Goal: Task Accomplishment & Management: Manage account settings

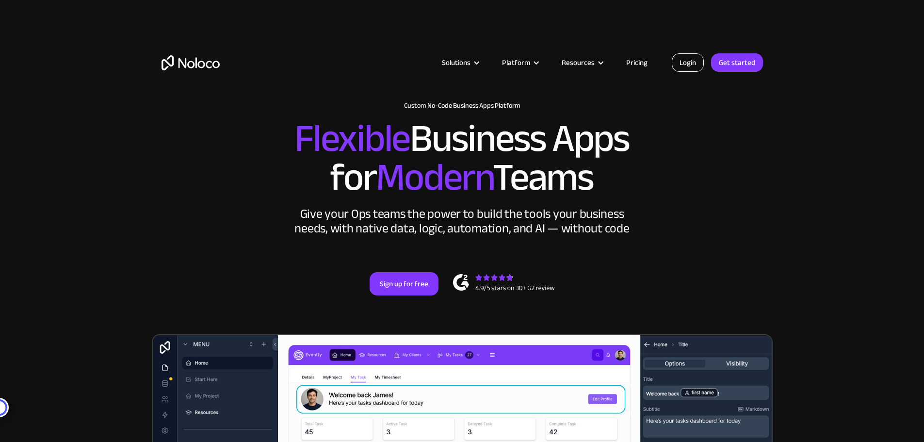
click at [682, 59] on link "Login" at bounding box center [688, 62] width 32 height 18
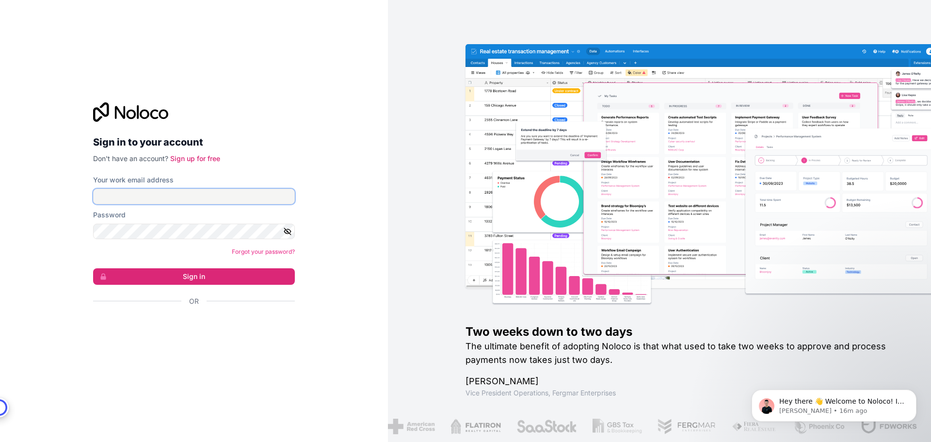
click at [115, 195] on input "Your work email address" at bounding box center [194, 197] width 202 height 16
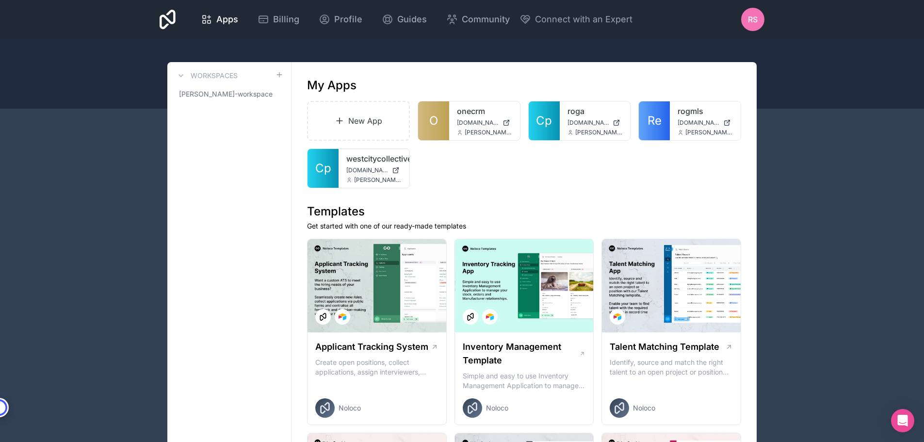
click at [751, 18] on span "RS" at bounding box center [753, 20] width 10 height 12
click at [288, 16] on span "Billing" at bounding box center [286, 20] width 26 height 14
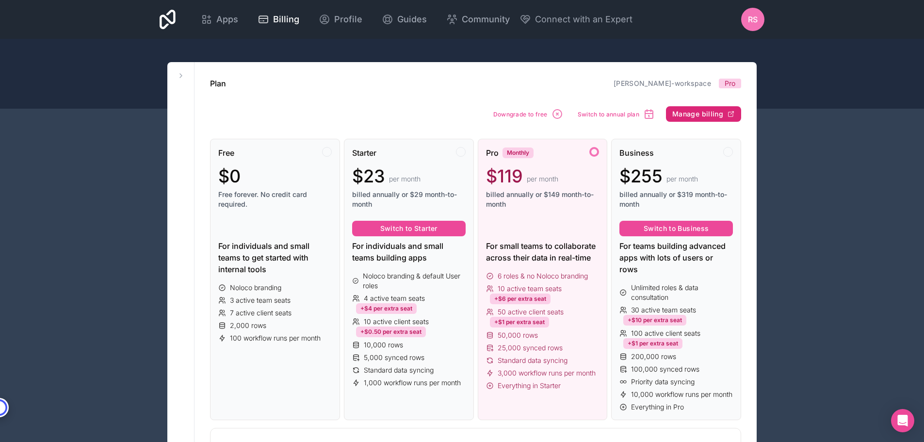
click at [709, 113] on span "Manage billing" at bounding box center [697, 114] width 51 height 9
click at [747, 17] on div "RS" at bounding box center [752, 19] width 23 height 23
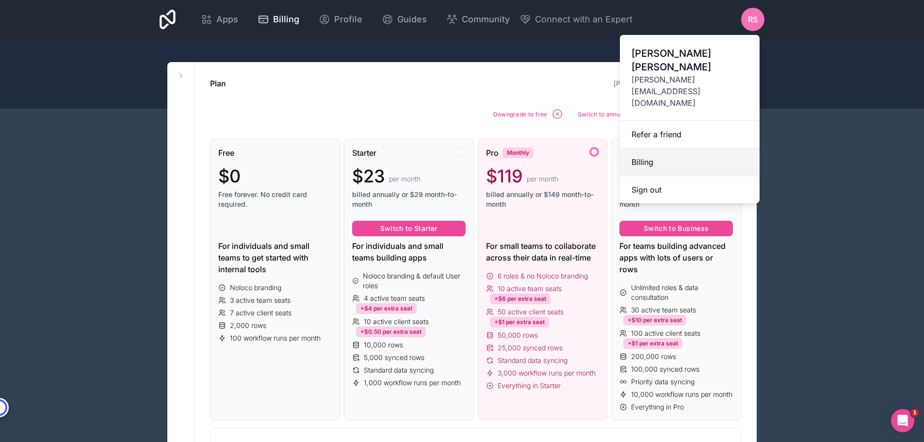
click at [639, 148] on link "Billing" at bounding box center [690, 162] width 140 height 28
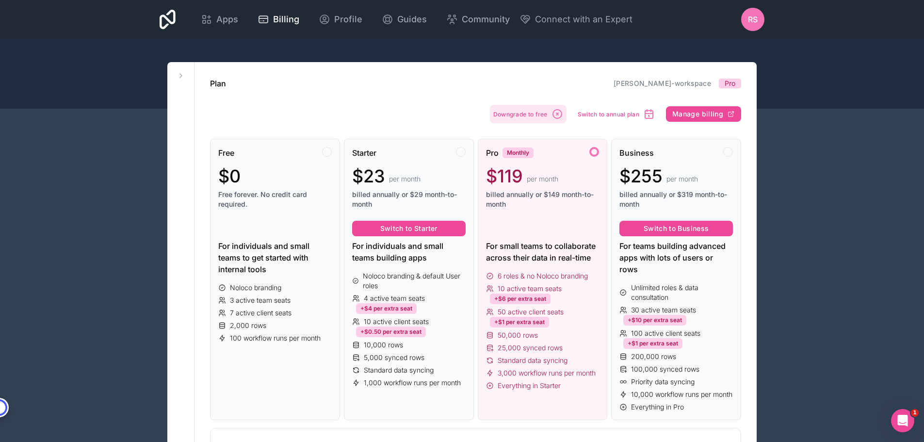
click at [511, 112] on span "Downgrade to free" at bounding box center [520, 114] width 54 height 7
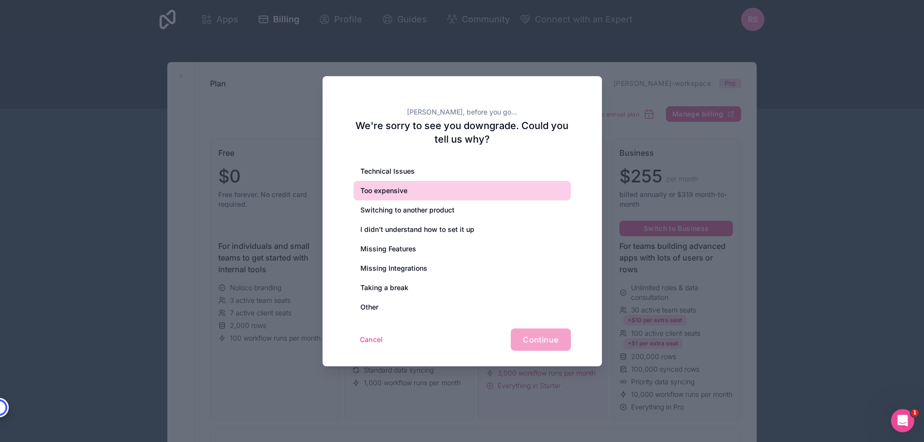
click at [392, 191] on div "Too expensive" at bounding box center [462, 190] width 217 height 19
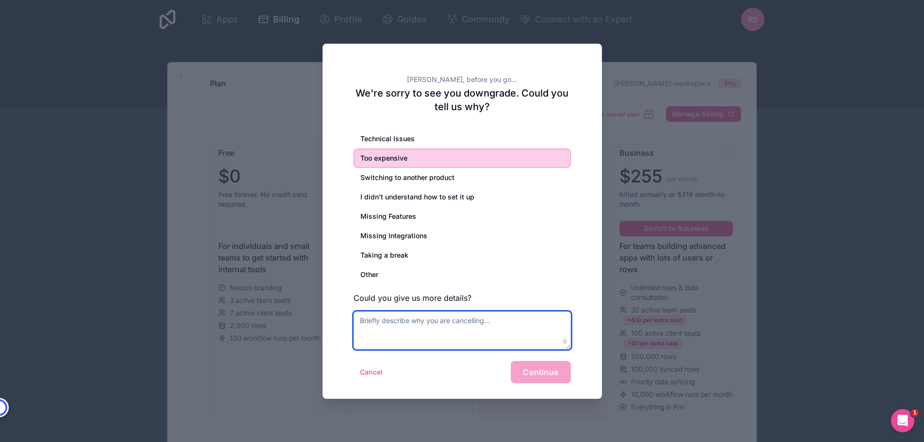
click at [430, 328] on textarea at bounding box center [462, 330] width 217 height 38
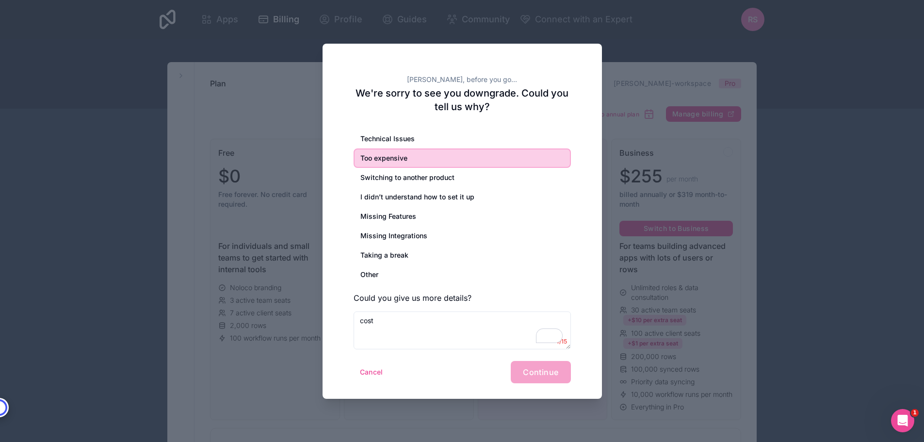
click at [542, 375] on div "Cancel Continue" at bounding box center [462, 372] width 217 height 22
click at [432, 322] on textarea "cost" at bounding box center [462, 330] width 217 height 38
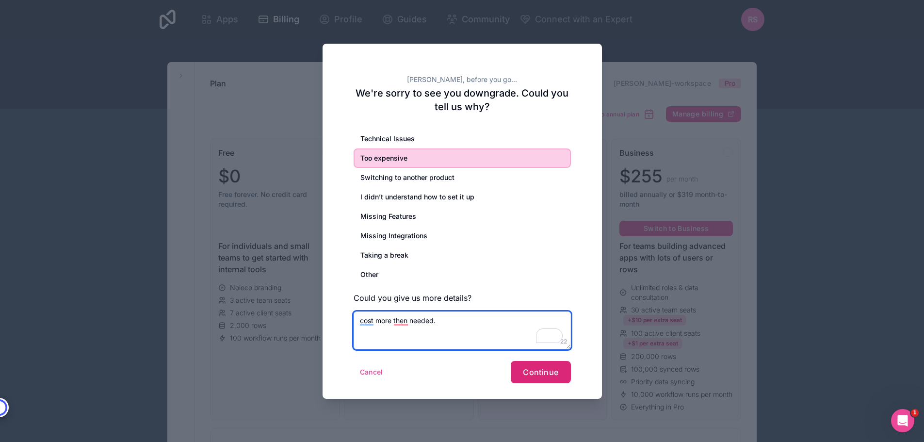
type textarea "cost more then needed."
click at [545, 365] on button "Continue" at bounding box center [541, 372] width 60 height 22
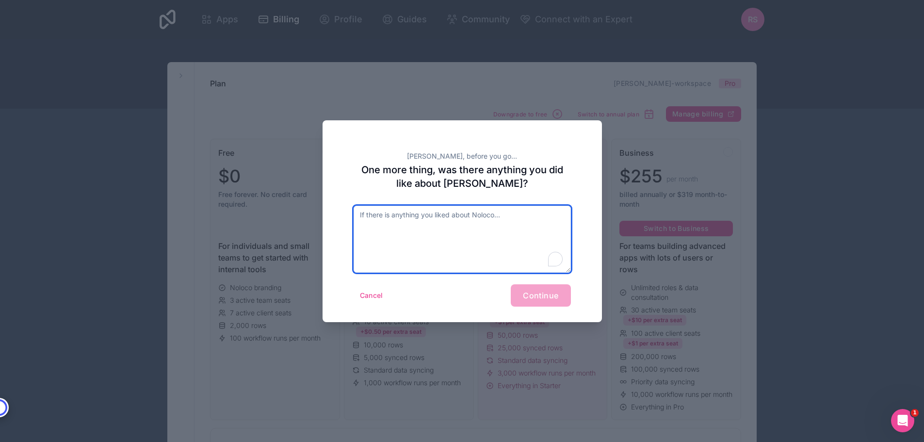
click at [405, 217] on textarea "To enrich screen reader interactions, please activate Accessibility in Grammarl…" at bounding box center [462, 239] width 217 height 67
type textarea "its good"
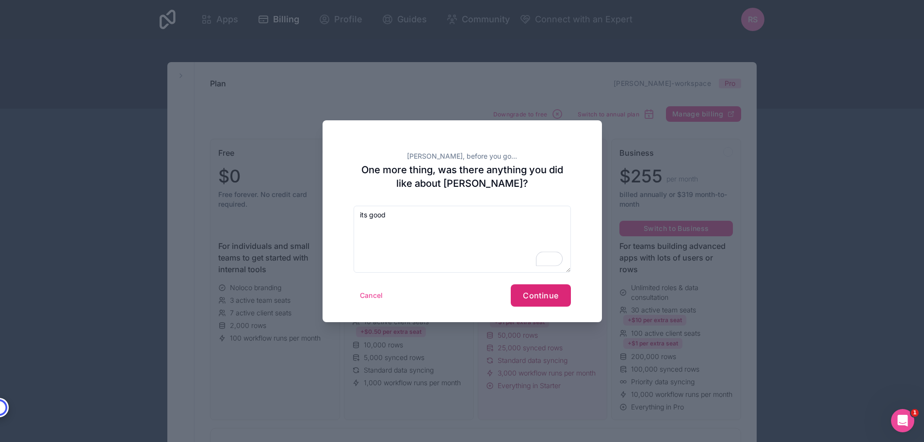
click at [522, 297] on button "Continue" at bounding box center [541, 295] width 60 height 22
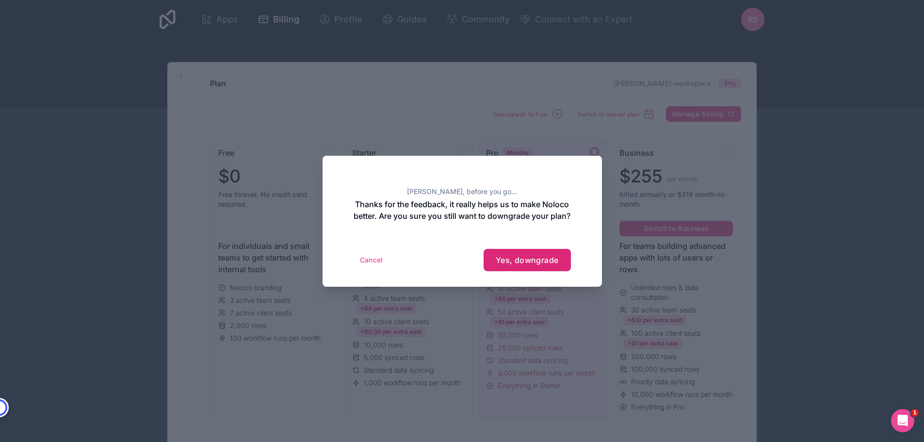
click at [531, 264] on span "Yes, downgrade" at bounding box center [527, 260] width 63 height 10
